Goal: Go to known website: Access a specific website the user already knows

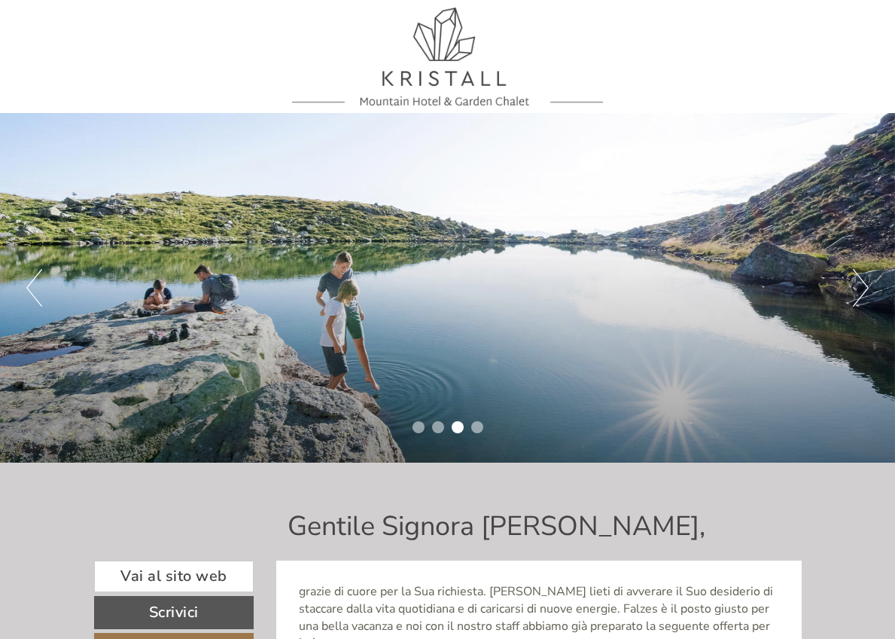
click at [456, 64] on div at bounding box center [448, 57] width 693 height 98
click at [438, 31] on div at bounding box center [448, 57] width 693 height 98
click at [421, 71] on div at bounding box center [448, 57] width 693 height 98
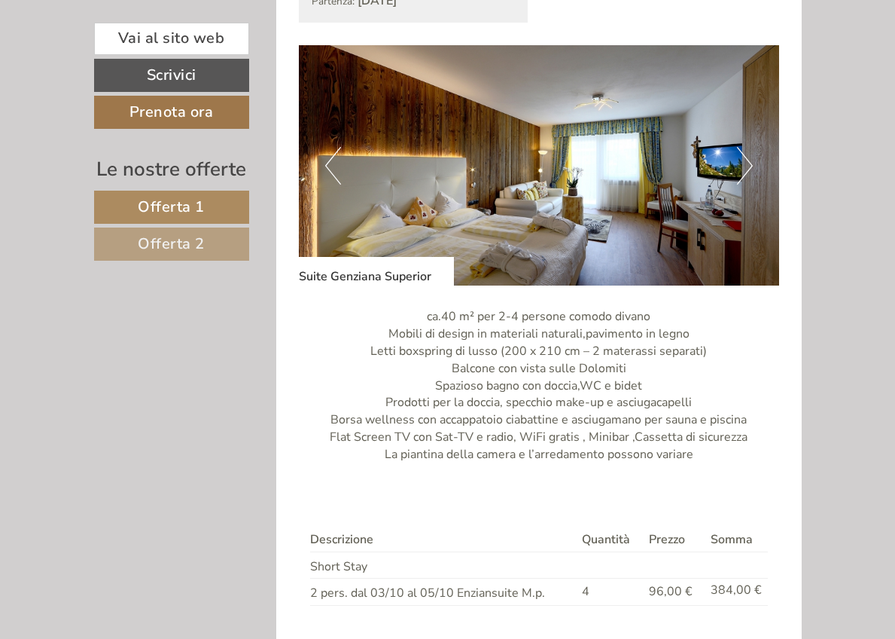
scroll to position [1905, 0]
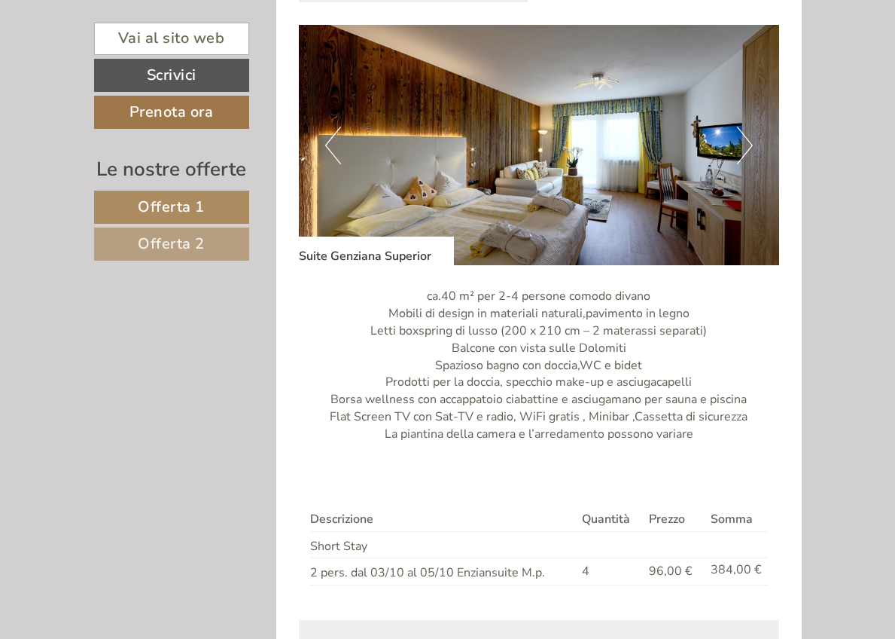
click at [181, 43] on link "Vai al sito web" at bounding box center [171, 39] width 155 height 32
click at [749, 127] on button "Next" at bounding box center [745, 146] width 16 height 38
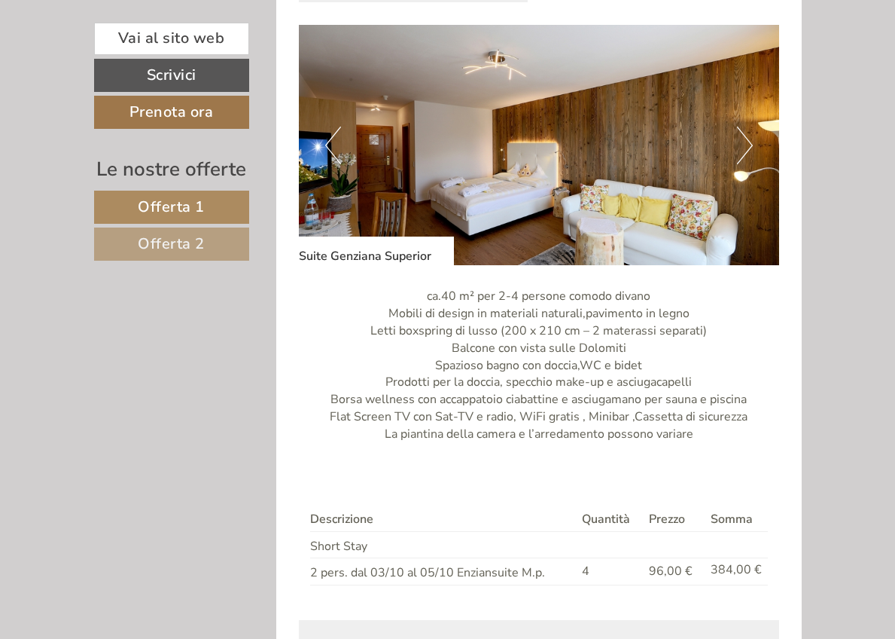
click at [749, 127] on button "Next" at bounding box center [745, 146] width 16 height 38
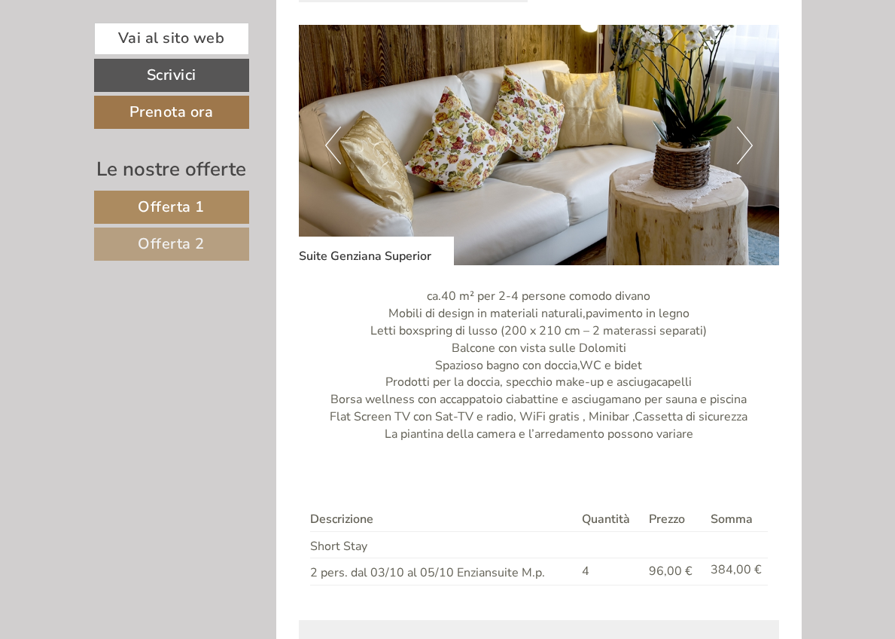
click at [749, 127] on button "Next" at bounding box center [745, 146] width 16 height 38
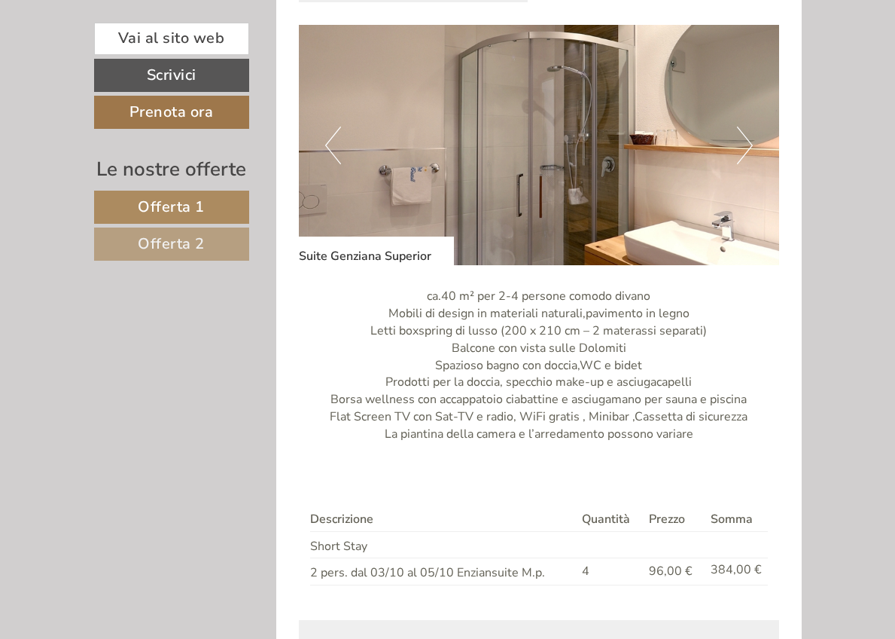
click at [749, 127] on button "Next" at bounding box center [745, 146] width 16 height 38
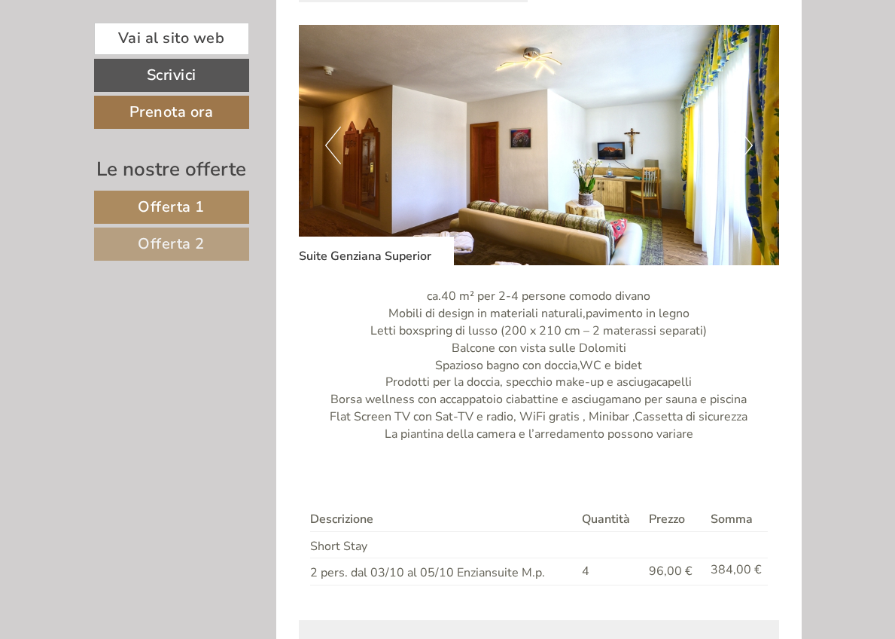
click at [749, 127] on button "Next" at bounding box center [745, 146] width 16 height 38
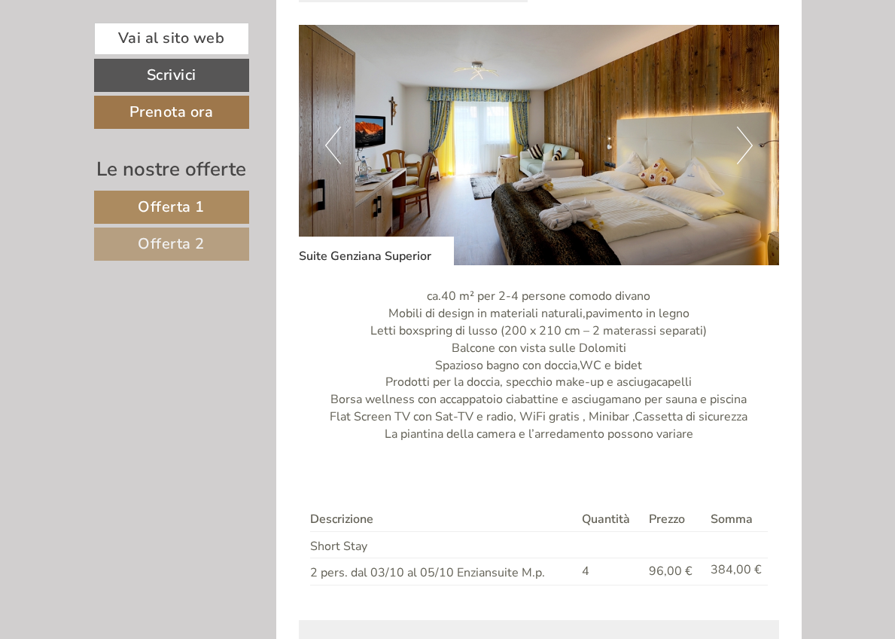
click at [749, 127] on button "Next" at bounding box center [745, 146] width 16 height 38
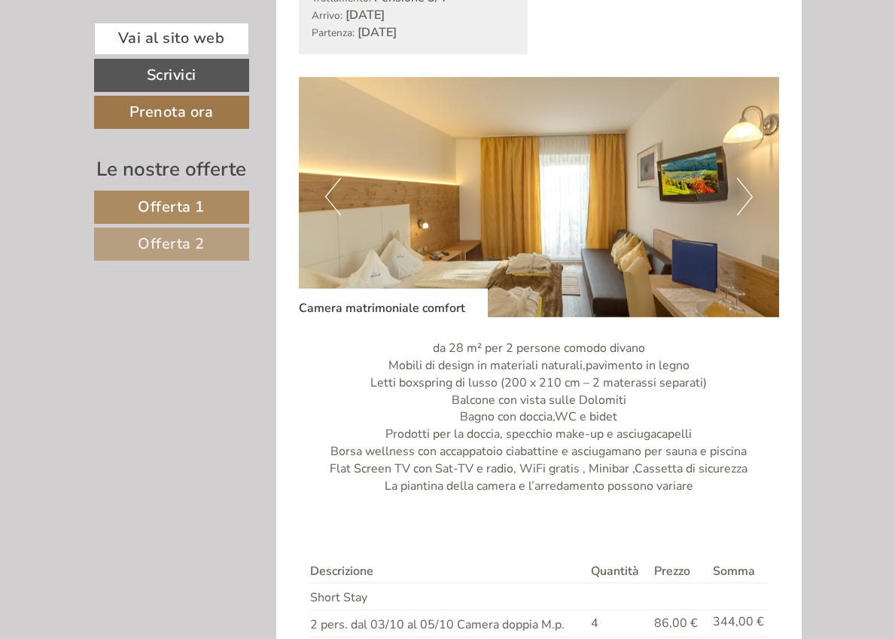
scroll to position [864, 0]
click at [747, 178] on button "Next" at bounding box center [745, 197] width 16 height 38
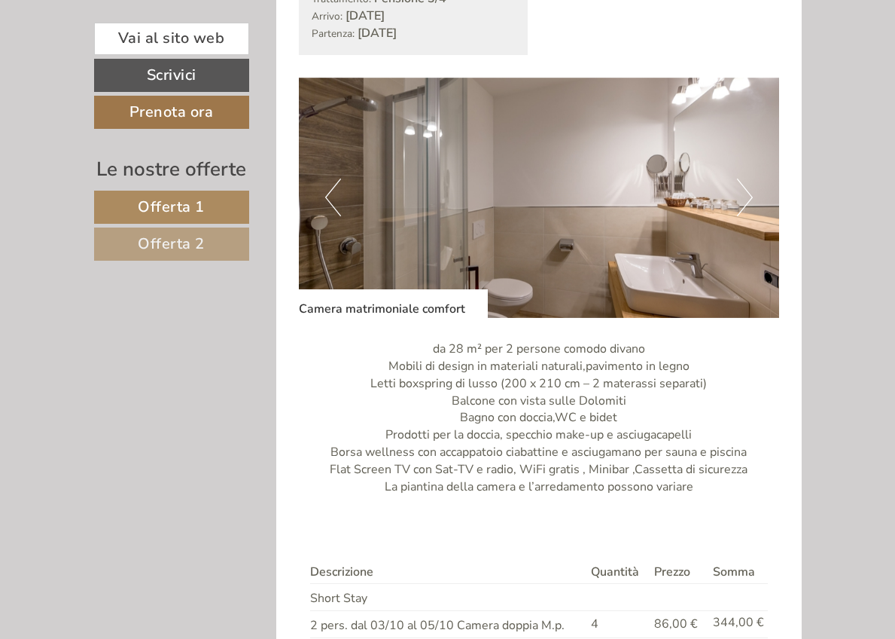
click at [747, 178] on button "Next" at bounding box center [745, 197] width 16 height 38
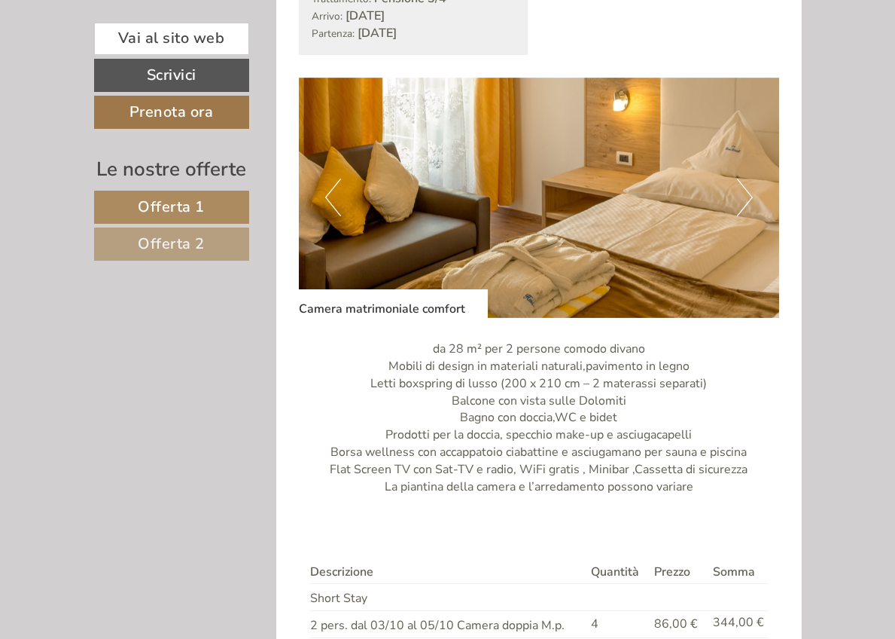
click at [747, 178] on button "Next" at bounding box center [745, 197] width 16 height 38
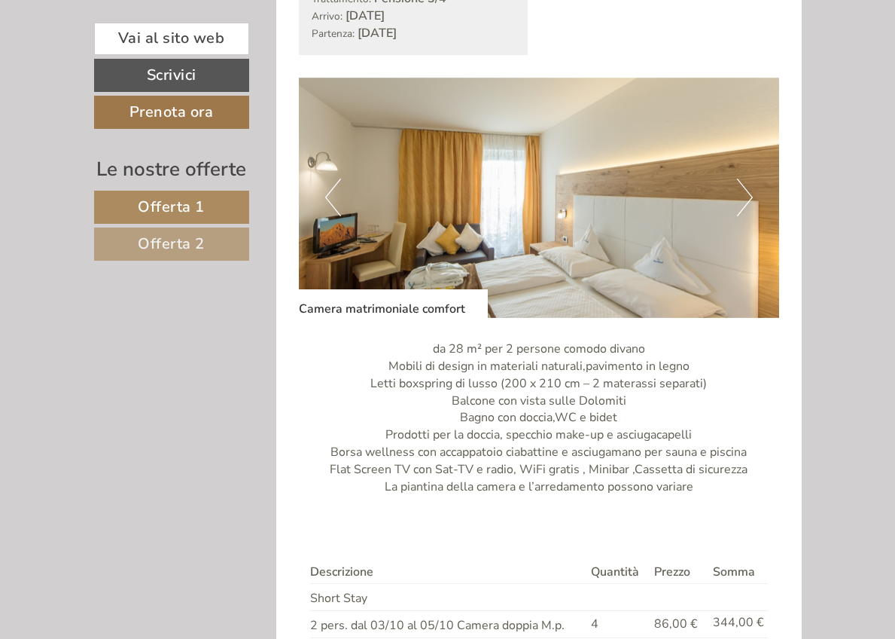
click at [747, 178] on button "Next" at bounding box center [745, 197] width 16 height 38
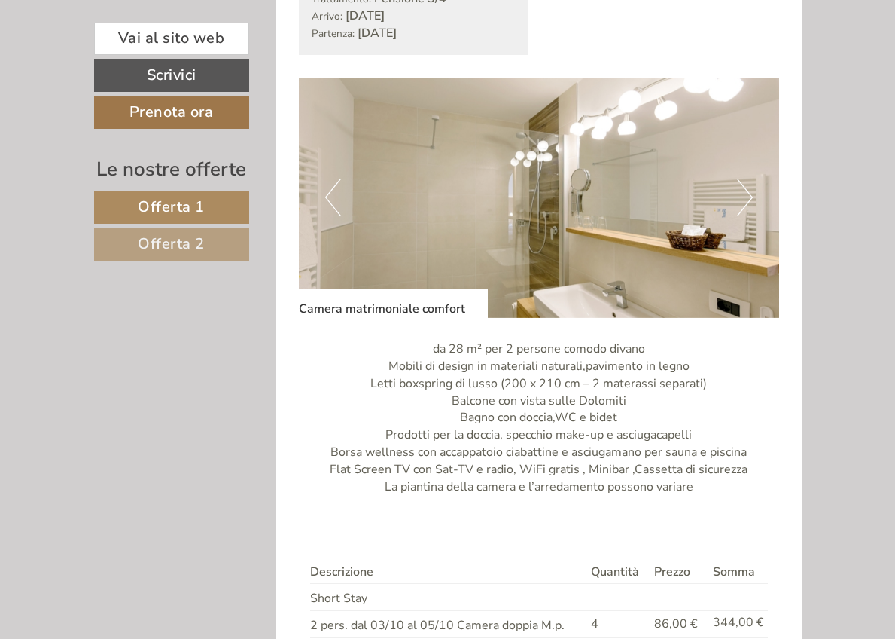
click at [747, 178] on button "Next" at bounding box center [745, 197] width 16 height 38
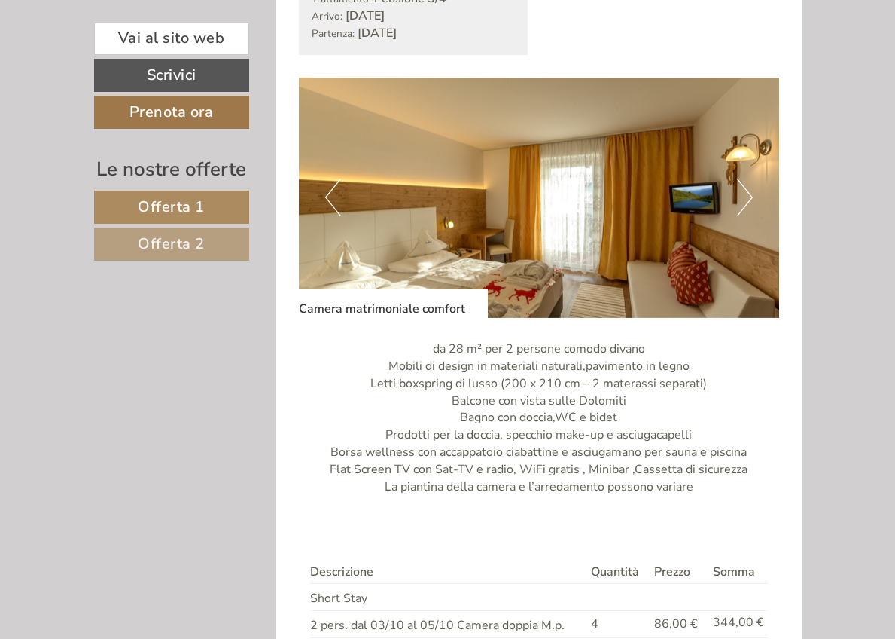
click at [747, 178] on button "Next" at bounding box center [745, 197] width 16 height 38
